Goal: Contribute content

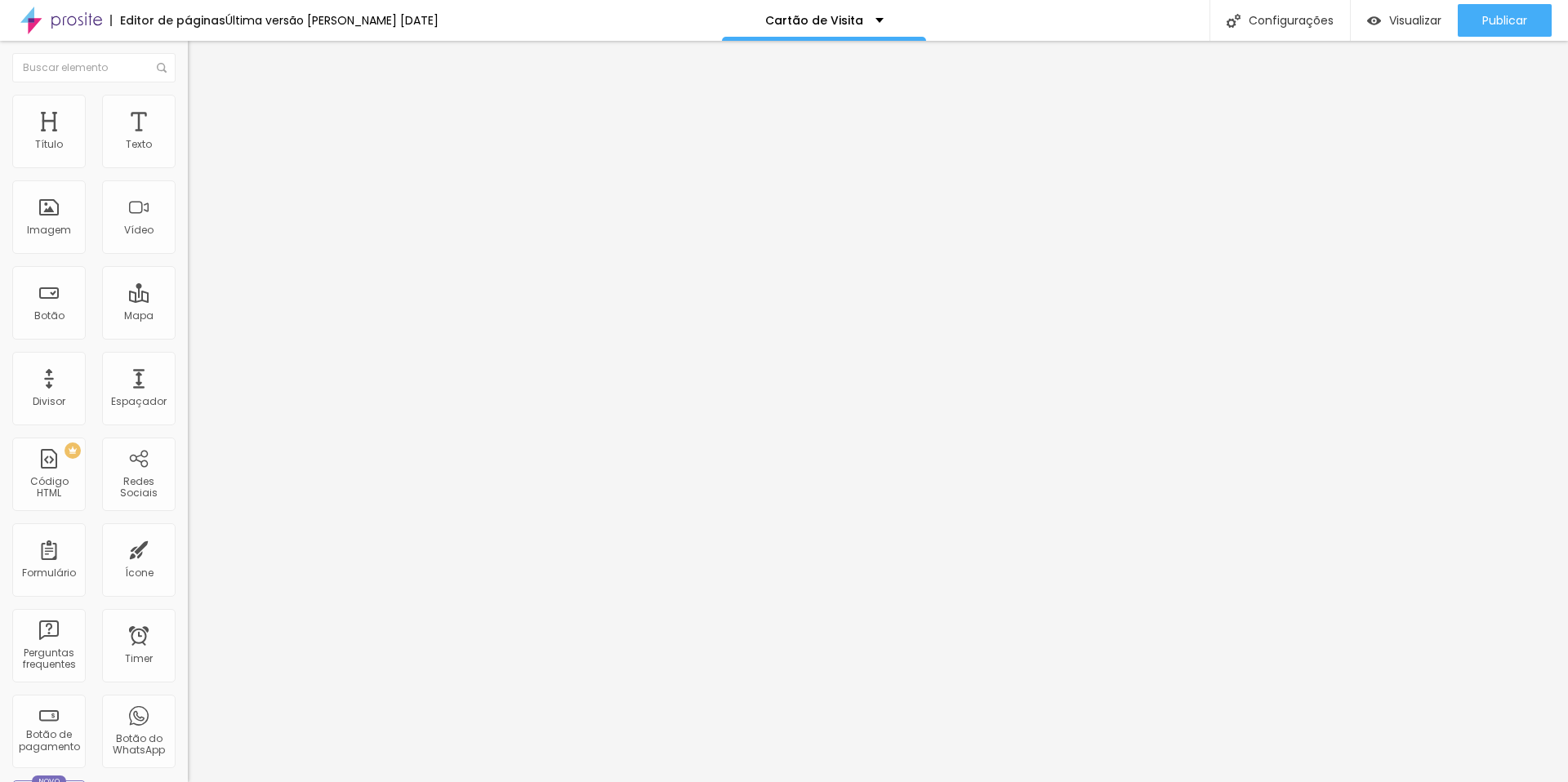
scroll to position [0, 117]
click at [72, 224] on div "< div class = "container-2" > < a href = "[URL][DOMAIN_NAME]" class = "icon-but…" at bounding box center [617, 205] width 1091 height 126
drag, startPoint x: 65, startPoint y: 250, endPoint x: 176, endPoint y: 259, distance: 111.4
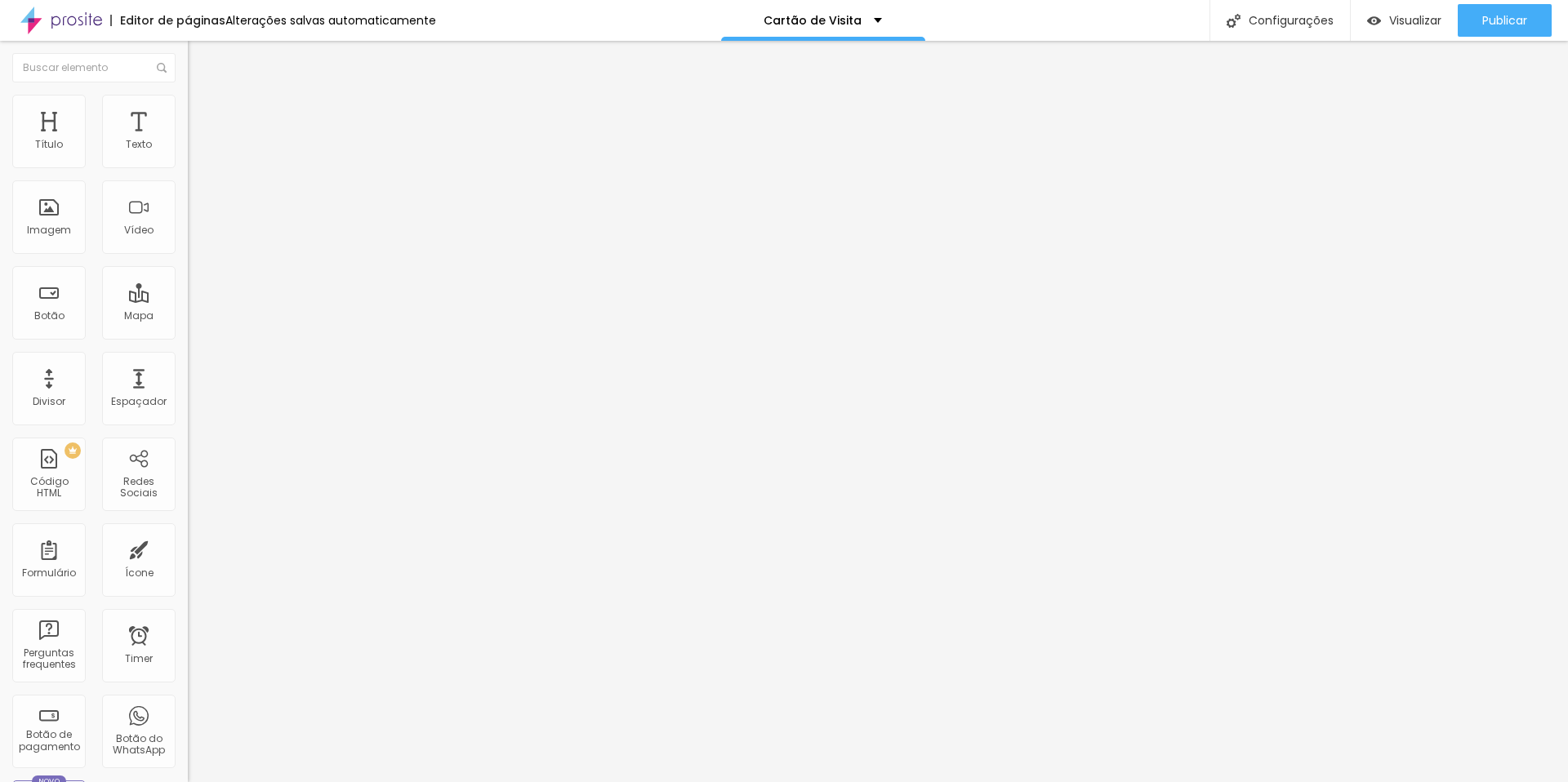
click at [187, 142] on div "55 56 57 58 59 60 61 62 63 64 < span class = "icon" > < i class = "fab fa-whats…" at bounding box center [281, 142] width 187 height 0
click at [100, 252] on div "< span class = "icon" > < i class = "fab fa-whatsapp" > </ i > </ span > < span…" at bounding box center [617, 200] width 1091 height 126
click at [94, 249] on div "< span class = "icon" > < i class = "fab fa-instagram" > </ i > </ span > < spa…" at bounding box center [639, 201] width 1091 height 126
click at [94, 257] on div "< span class = "icon" > < i class = "fab fa-instagram" > </ i > </ span > < spa…" at bounding box center [639, 205] width 1091 height 126
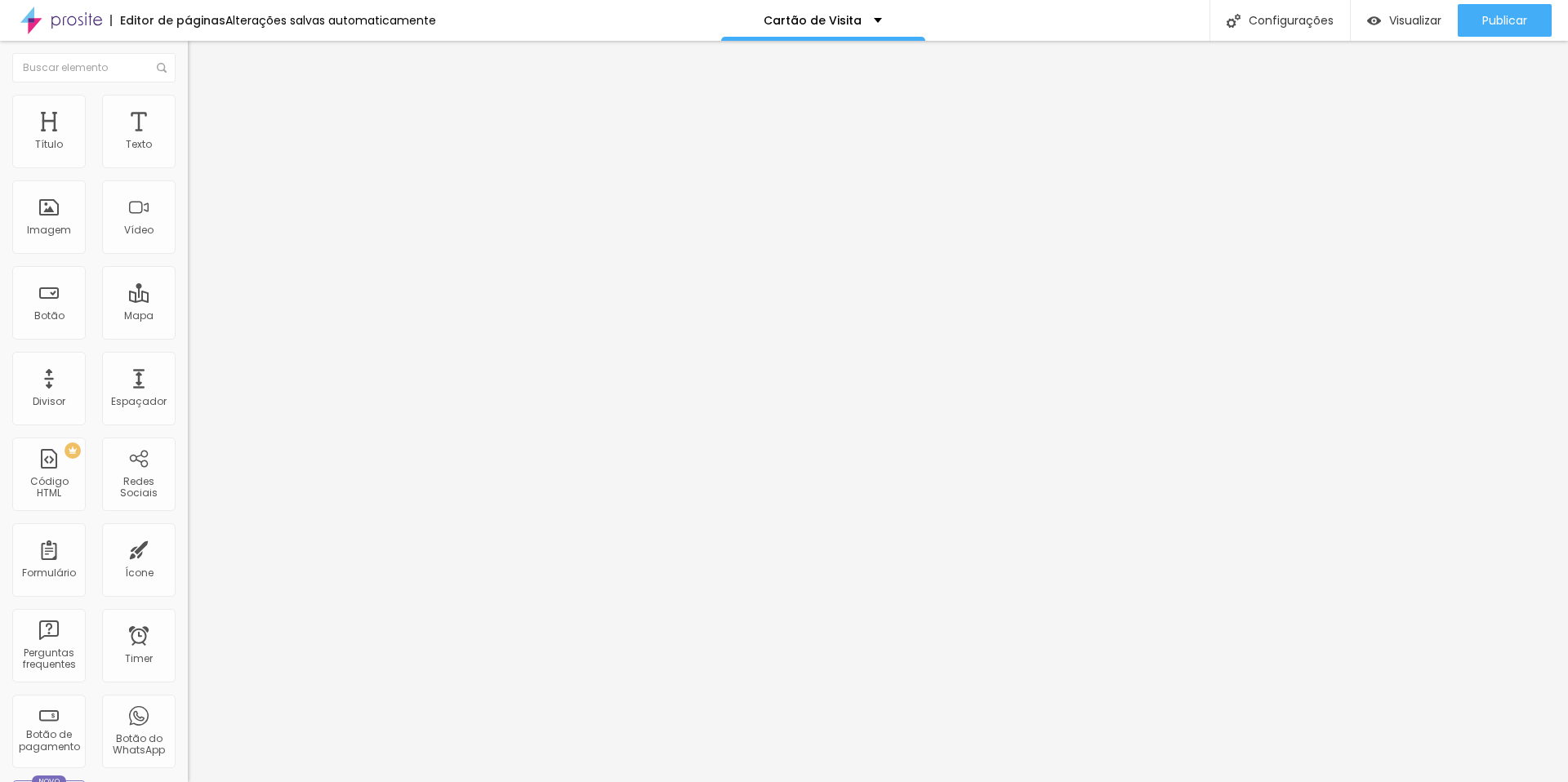
click at [94, 256] on div "< span class = "icon" > < i class = "fab fa-instagram" > </ i > </ span > < spa…" at bounding box center [639, 205] width 1091 height 126
click at [95, 240] on div "< span class = "label" > Meu Instagram </ span > </ a > < a href = "[URL][DOMAI…" at bounding box center [570, 201] width 1091 height 126
click at [138, 221] on div "font-family : sans-serif ; font-size : 16 px ; gap: 8 px ; padding : 8 px 12 px…" at bounding box center [324, 205] width 372 height 126
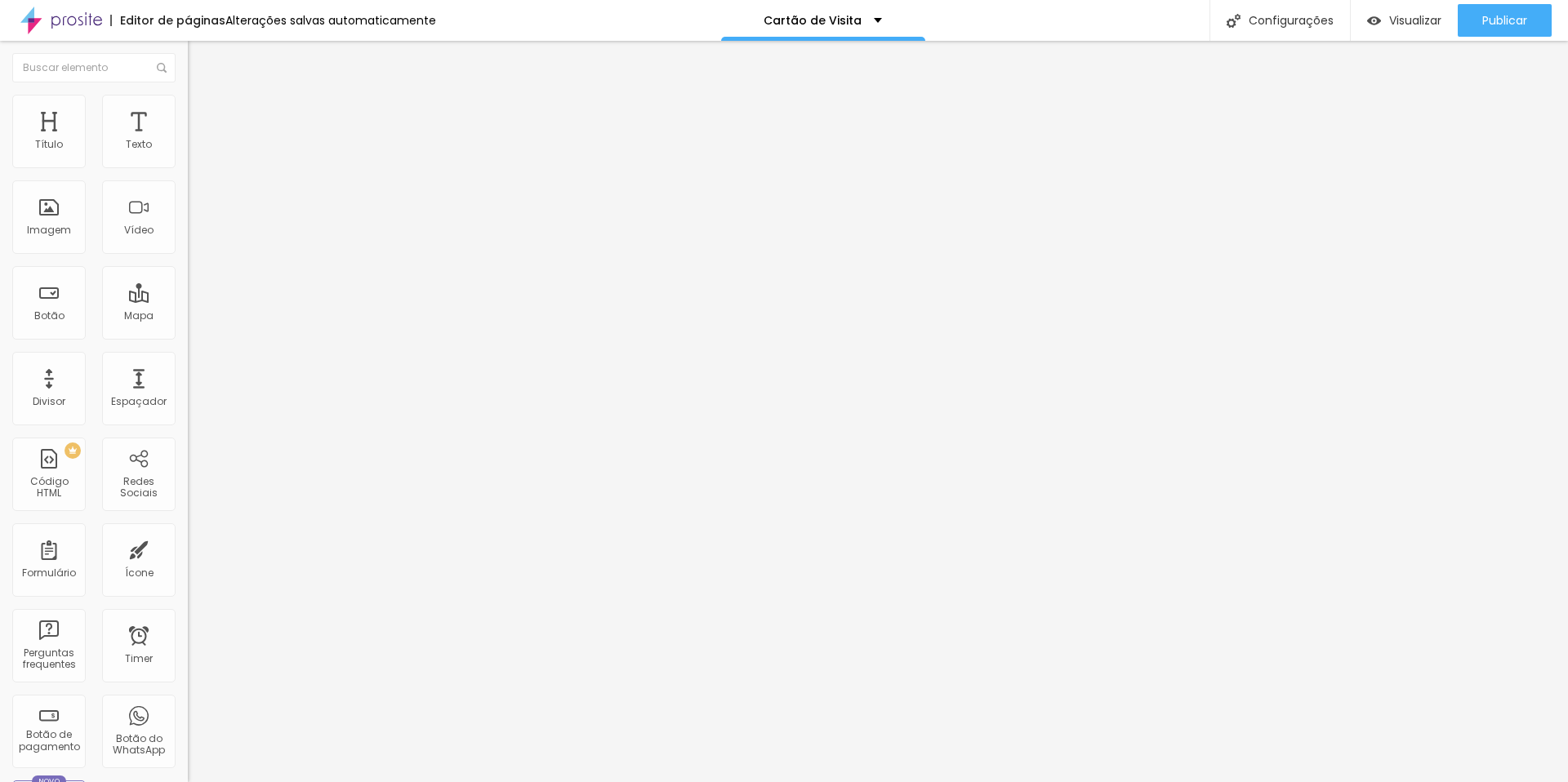
scroll to position [0, 60]
click at [1491, 27] on span "Publicar" at bounding box center [1504, 20] width 45 height 13
click at [170, 233] on div "color : white ; text-decoration : none ; border : none ; border-radius : 12 px …" at bounding box center [716, 205] width 1091 height 126
click at [170, 232] on div "color : white ; text-decoration : none ; border : none ; border-radius : 12 px …" at bounding box center [716, 205] width 1091 height 126
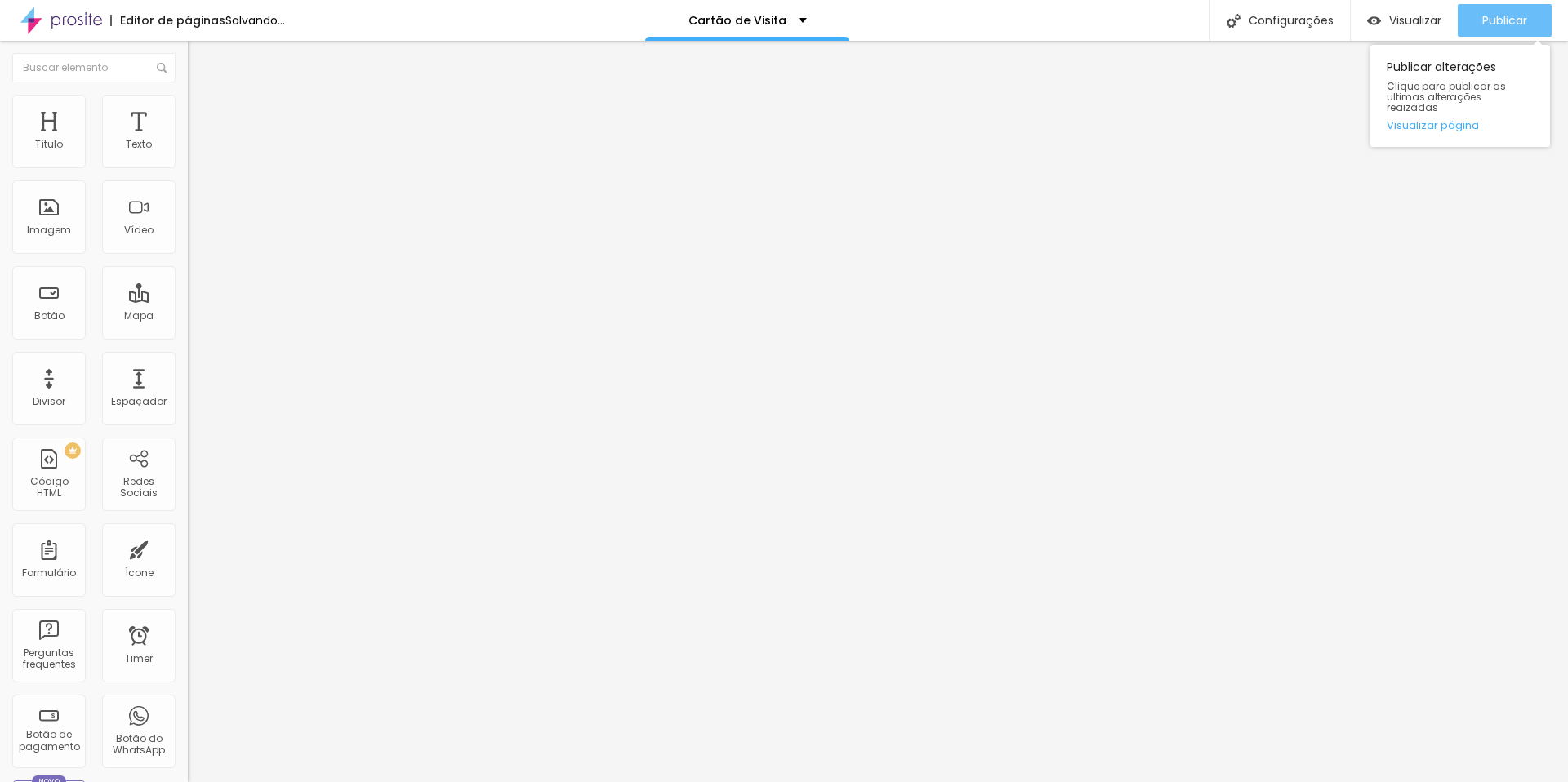
click at [1485, 23] on span "Publicar" at bounding box center [1504, 20] width 45 height 13
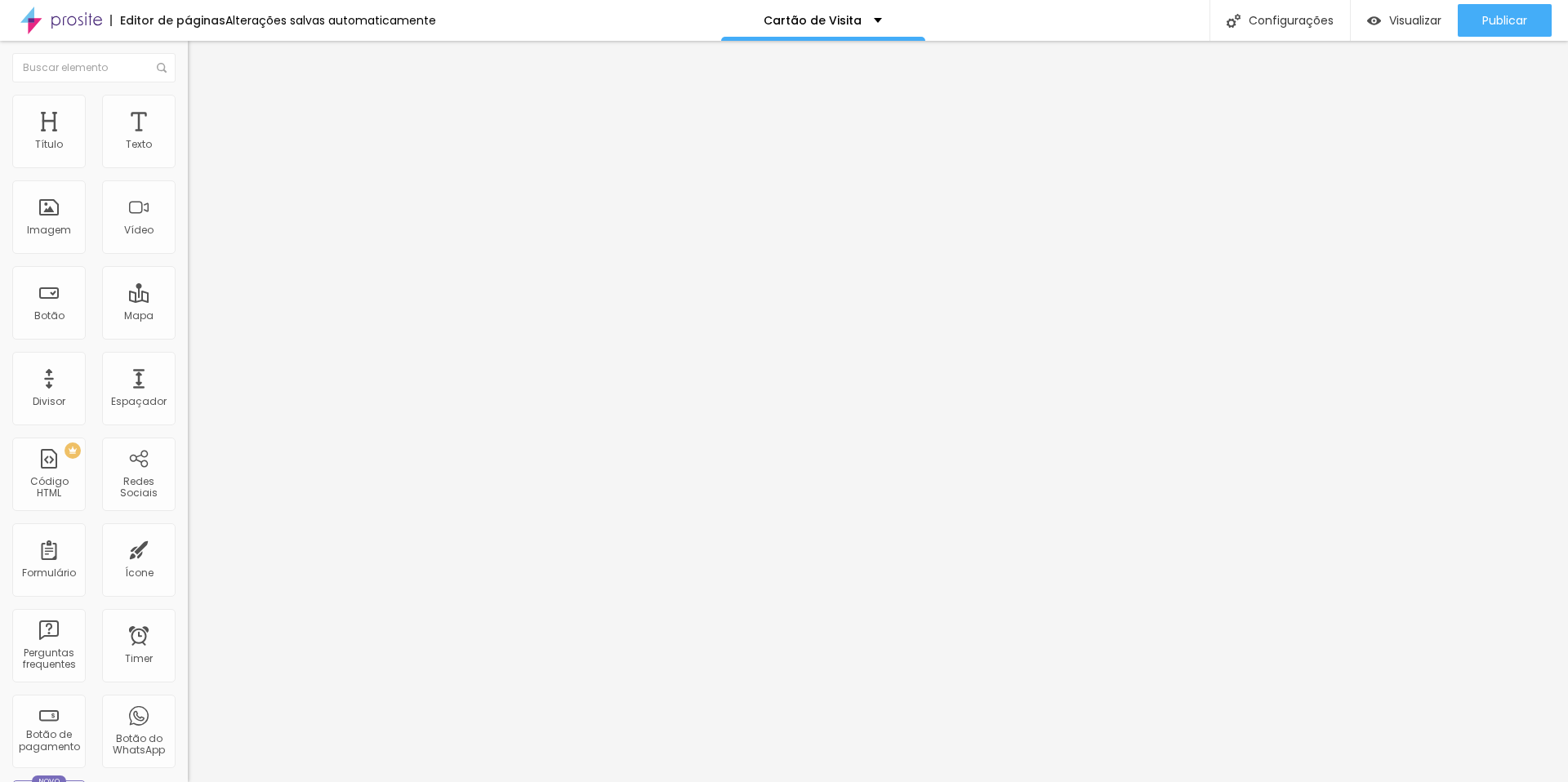
scroll to position [0, 137]
click at [123, 236] on div "</ a > < a href = "[URL][DOMAIN_NAME]" class = "icon-button" target = "_blank" …" at bounding box center [596, 205] width 1091 height 126
click at [1481, 26] on span "Publicar" at bounding box center [1504, 20] width 45 height 13
